Goal: Task Accomplishment & Management: Manage account settings

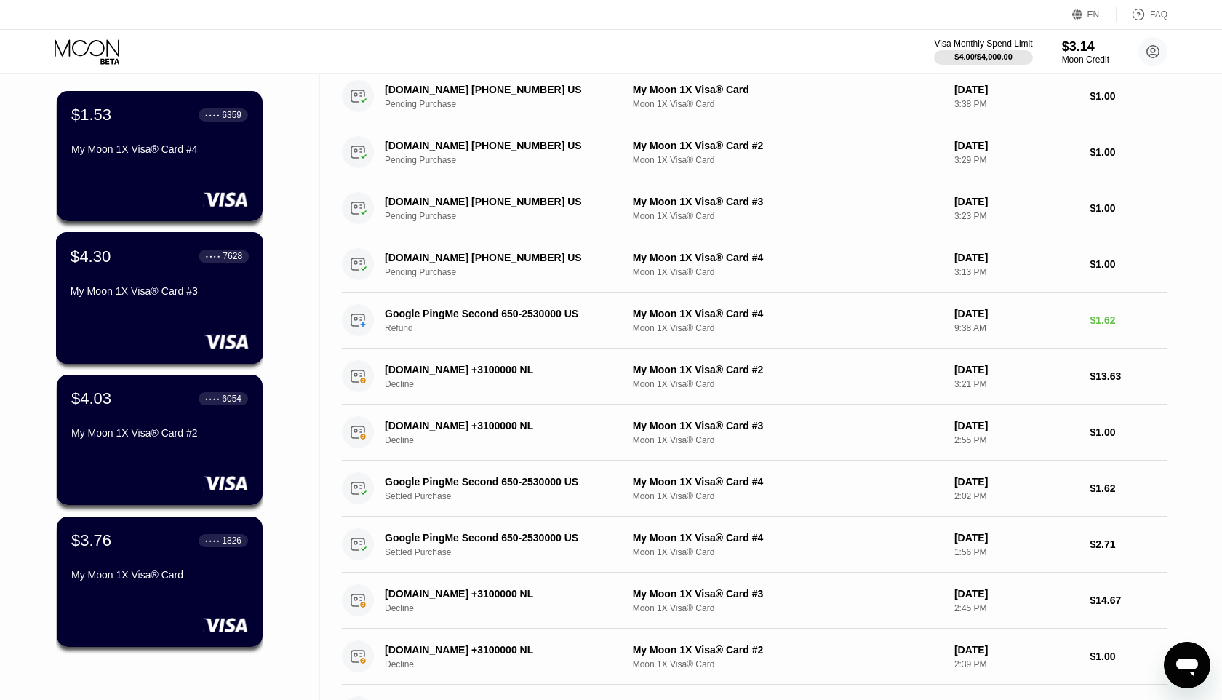
scroll to position [91, 0]
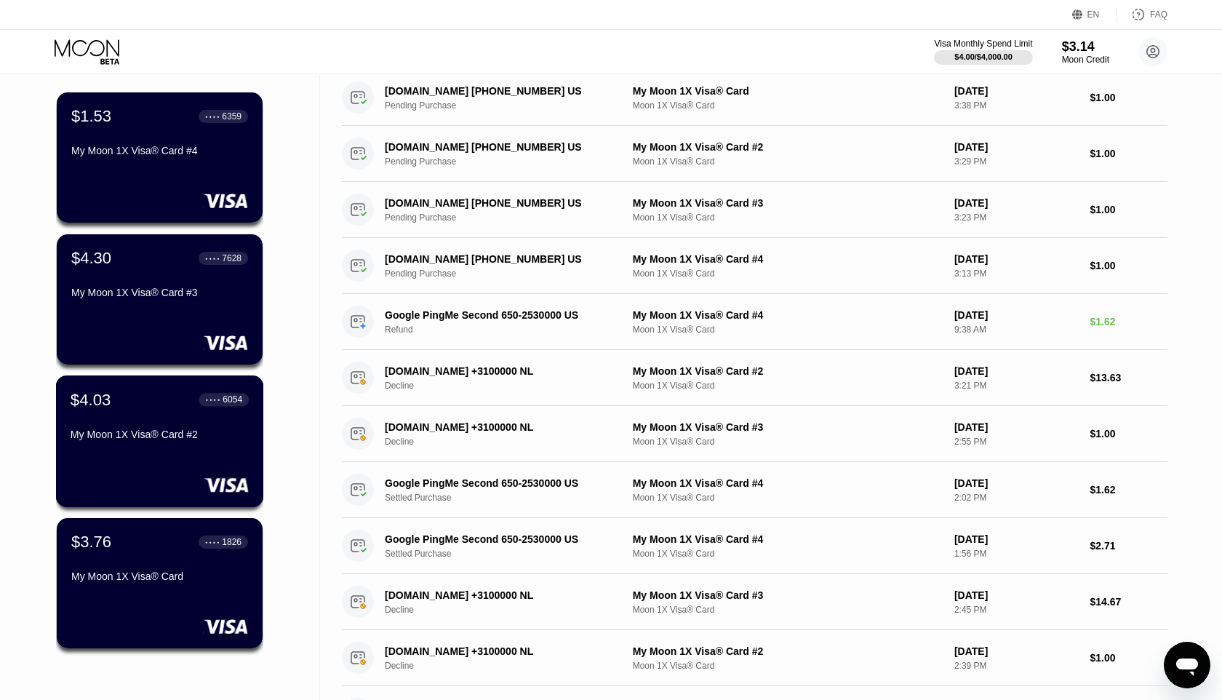
click at [181, 406] on div "$4.03 ● ● ● ● 6054" at bounding box center [160, 399] width 178 height 19
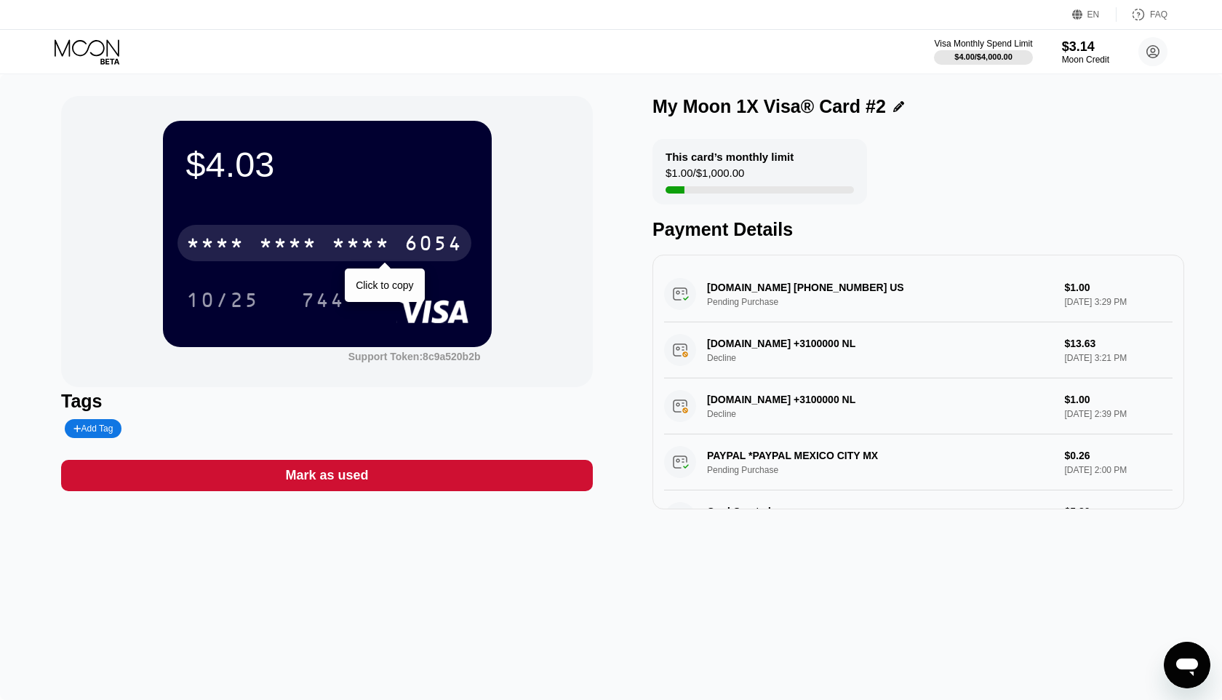
click at [418, 244] on div "6054" at bounding box center [433, 244] width 58 height 23
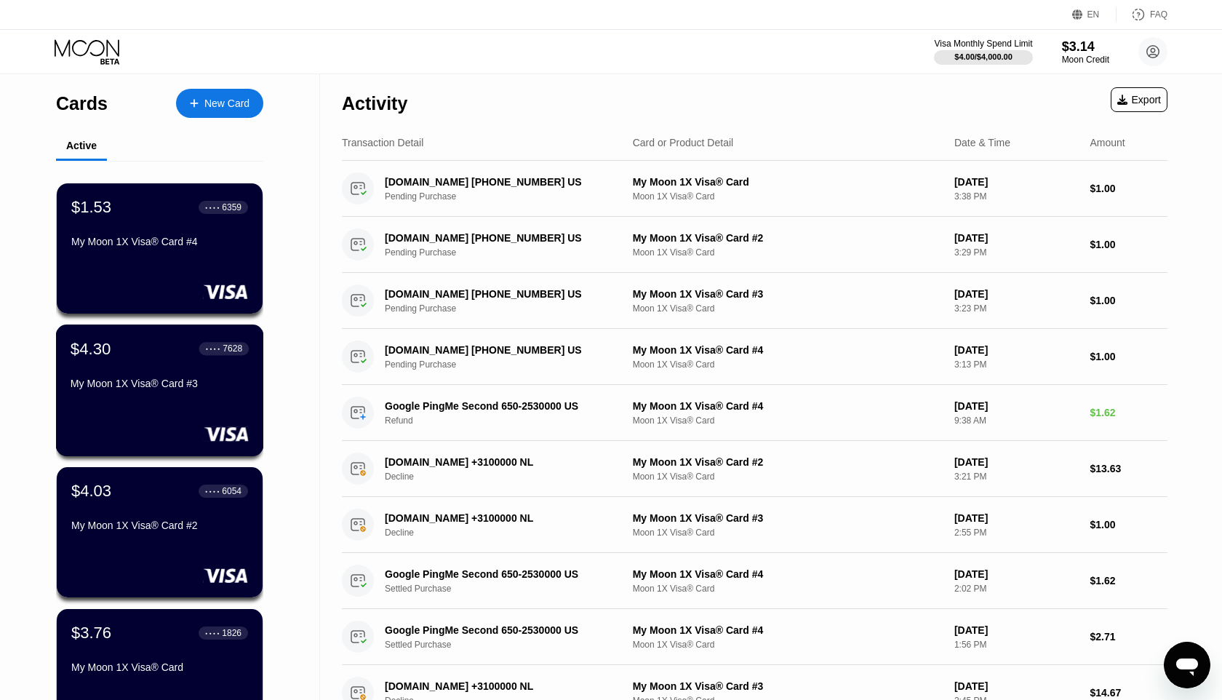
click at [192, 377] on div "$4.30 ● ● ● ● 7628 My Moon 1X Visa® Card #3" at bounding box center [160, 367] width 178 height 56
click at [202, 535] on div "My Moon 1X Visa® Card #2" at bounding box center [160, 527] width 178 height 17
